Goal: Complete application form

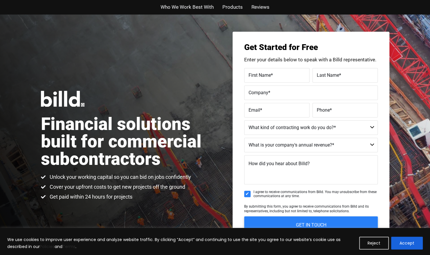
click at [287, 77] on label "First Name *" at bounding box center [277, 75] width 57 height 8
click at [287, 77] on input "First Name *" at bounding box center [276, 75] width 65 height 15
type input "[PERSON_NAME]"
type input "ATL Glass Specialist LLC"
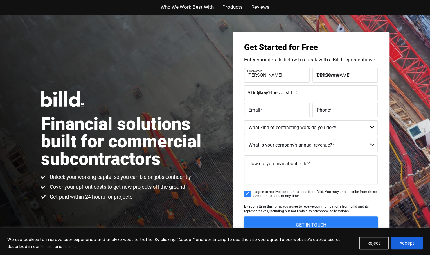
type input "[EMAIL_ADDRESS][DOMAIN_NAME]"
type input "[PHONE_NUMBER]"
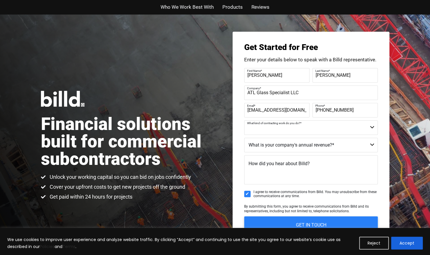
click at [358, 125] on select "Commercial Commercial and Residential Residential Not a Contractor" at bounding box center [311, 127] width 134 height 15
select select "Commercial and Residential"
click at [244, 120] on select "Commercial Commercial and Residential Residential Not a Contractor" at bounding box center [311, 127] width 134 height 15
click at [340, 145] on select "$40M + $25M - $40M $8M - $25M $4M - $8M $2M - $4M $1M - $2M Less than $1M" at bounding box center [311, 145] width 134 height 15
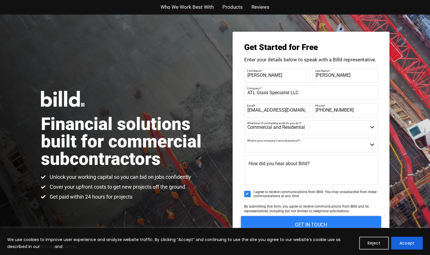
select select "Less than $1M"
click at [244, 138] on select "$40M + $25M - $40M $8M - $25M $4M - $8M $2M - $4M $1M - $2M Less than $1M" at bounding box center [311, 145] width 134 height 15
